Goal: Information Seeking & Learning: Learn about a topic

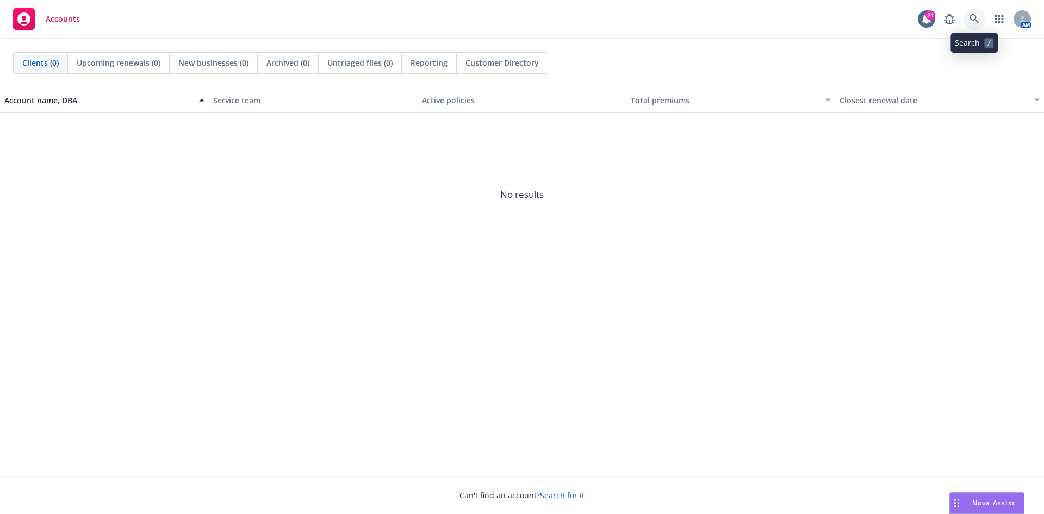
click at [973, 15] on icon at bounding box center [974, 18] width 9 height 9
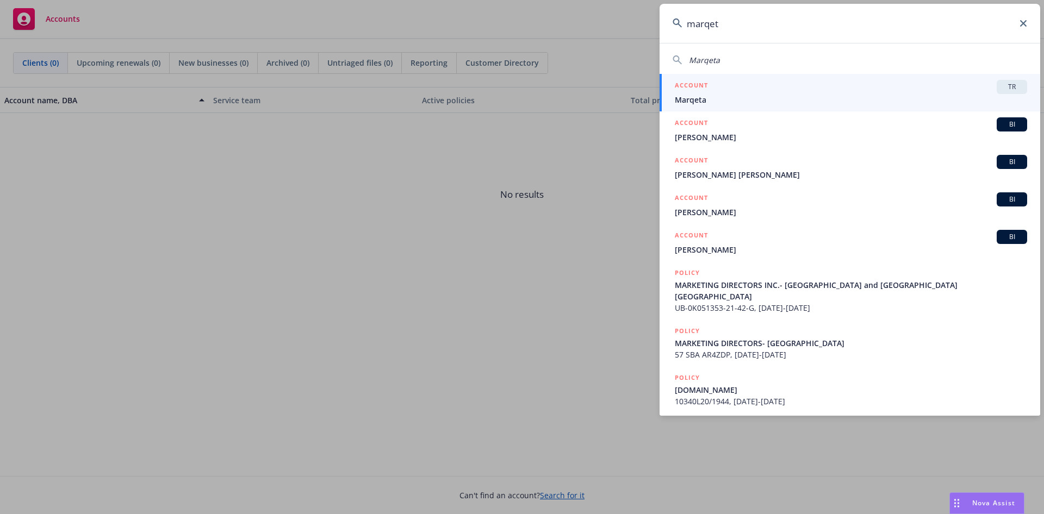
type input "marqet"
click at [790, 83] on div "ACCOUNT TR" at bounding box center [851, 87] width 352 height 14
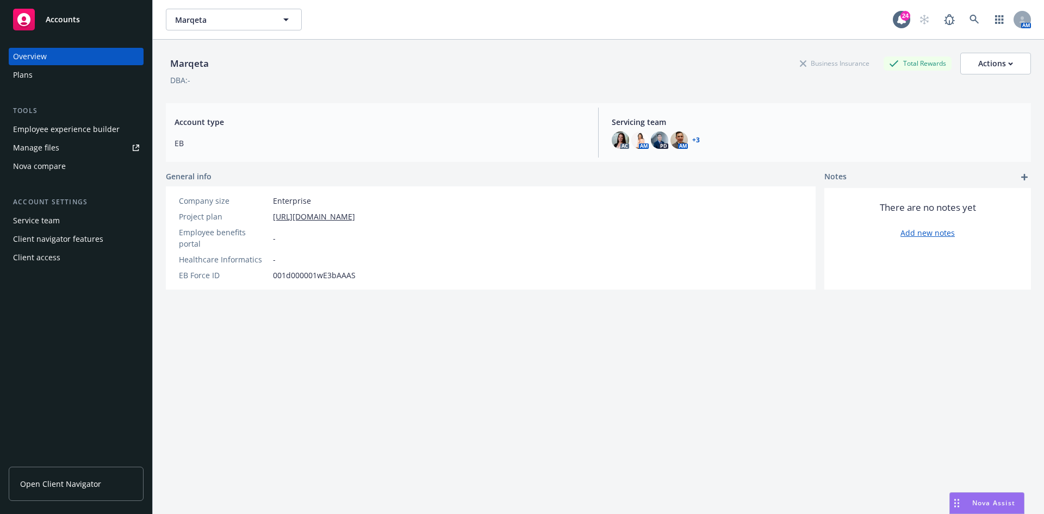
click at [35, 151] on div "Manage files" at bounding box center [36, 147] width 46 height 17
click at [67, 472] on link "Open Client Navigator" at bounding box center [76, 484] width 135 height 34
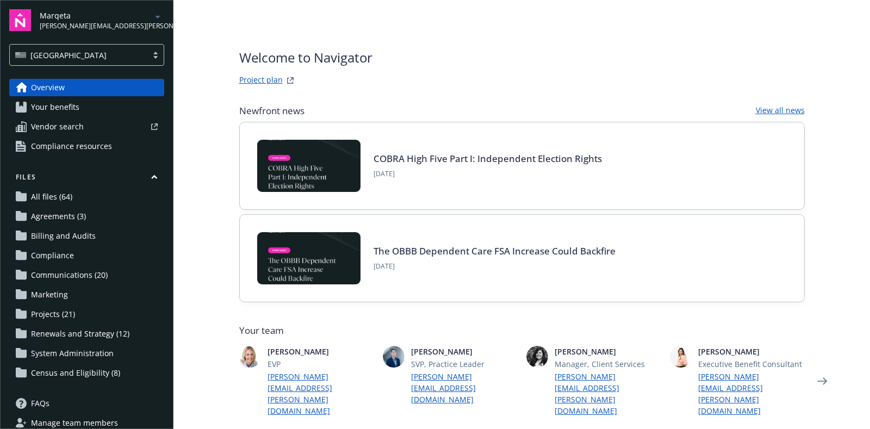
click at [74, 109] on span "Your benefits" at bounding box center [55, 106] width 48 height 17
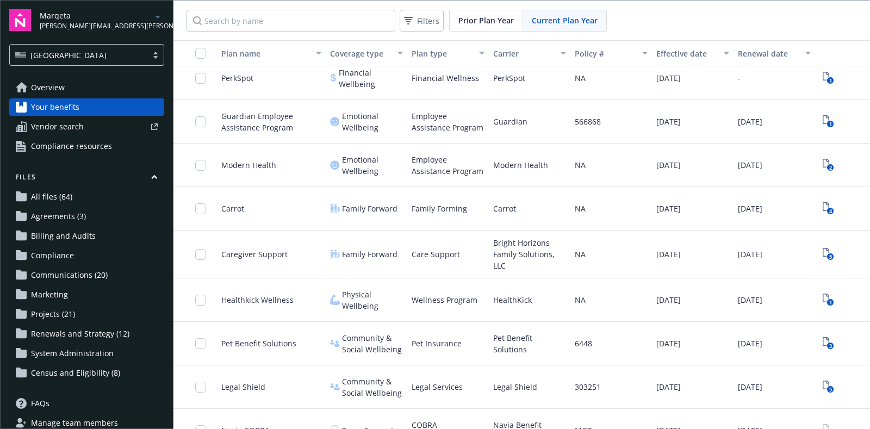
scroll to position [1217, 0]
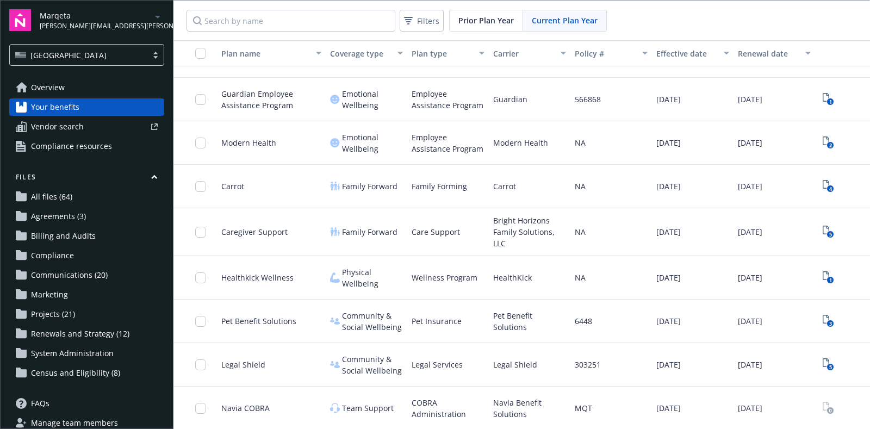
click at [65, 297] on span "Marketing" at bounding box center [49, 294] width 37 height 17
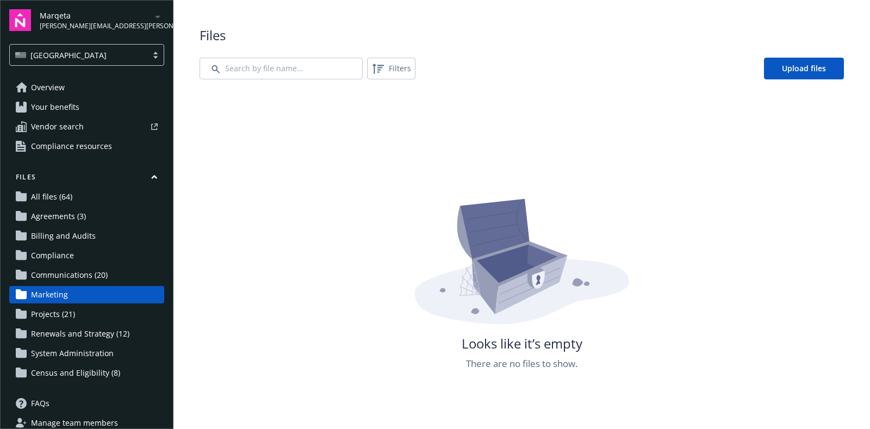
click at [76, 263] on link "Compliance" at bounding box center [86, 255] width 155 height 17
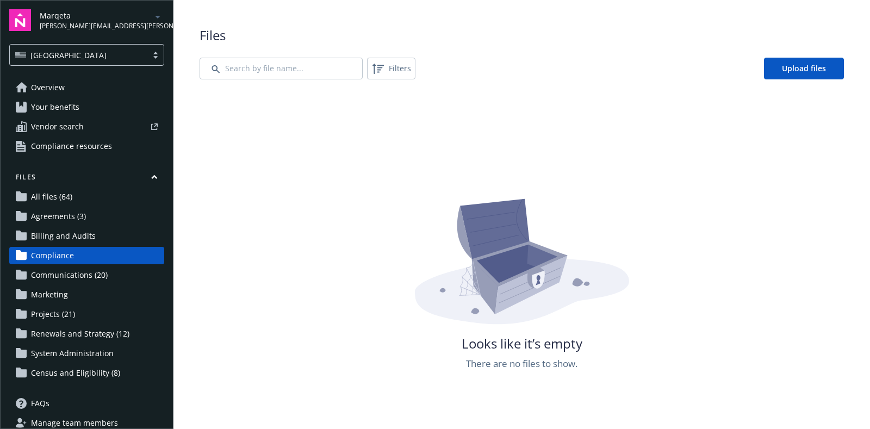
click at [83, 239] on span "Billing and Audits" at bounding box center [63, 235] width 65 height 17
